Goal: Find specific page/section: Find specific page/section

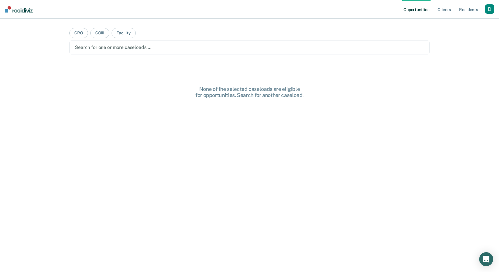
click at [490, 6] on div "button" at bounding box center [489, 8] width 9 height 9
click at [479, 22] on link "Profile" at bounding box center [466, 23] width 47 height 5
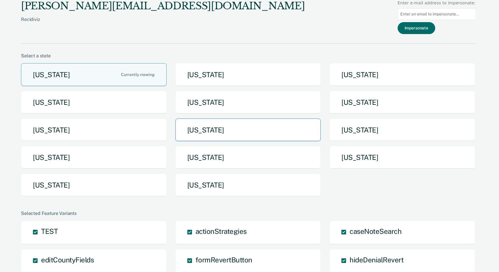
click at [273, 139] on button "[US_STATE]" at bounding box center [249, 130] width 146 height 23
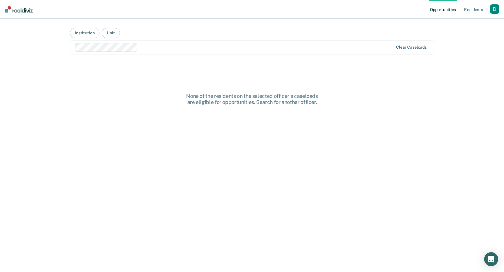
click at [145, 56] on main "Institution Unit Clear caseloads None of the residents on the selected officer'…" at bounding box center [252, 139] width 378 height 240
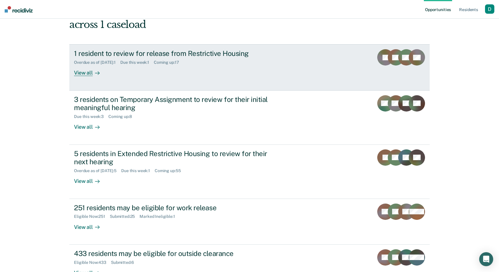
scroll to position [76, 0]
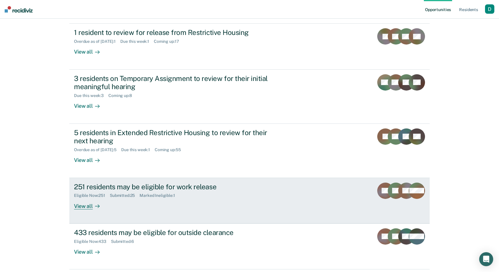
click at [80, 207] on div "View all" at bounding box center [90, 203] width 33 height 11
